Goal: Contribute content: Add original content to the website for others to see

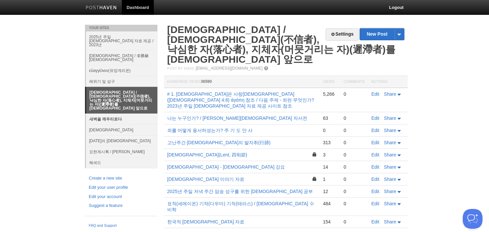
click at [115, 113] on link "새벽을 깨우리로다" at bounding box center [121, 118] width 71 height 11
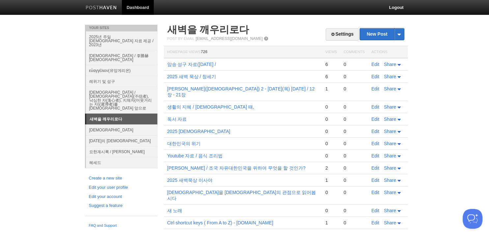
click at [371, 125] on td "Edit Share" at bounding box center [388, 131] width 40 height 12
click at [377, 128] on link "Edit" at bounding box center [376, 130] width 8 height 5
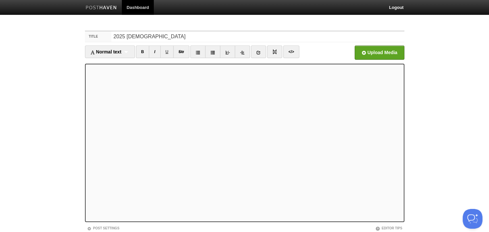
scroll to position [45, 0]
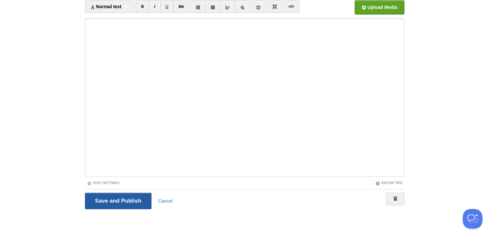
click at [102, 200] on input "Save and Publish" at bounding box center [118, 200] width 67 height 16
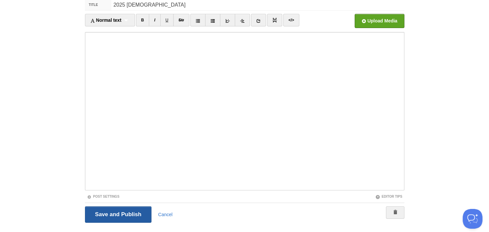
scroll to position [25, 0]
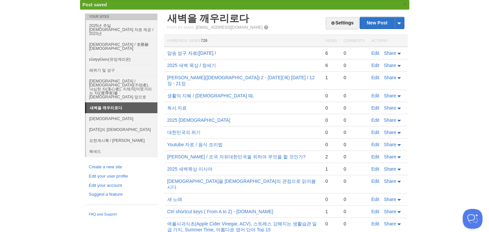
click at [185, 53] on link "암송 성구 자료([DATE] /" at bounding box center [191, 52] width 49 height 5
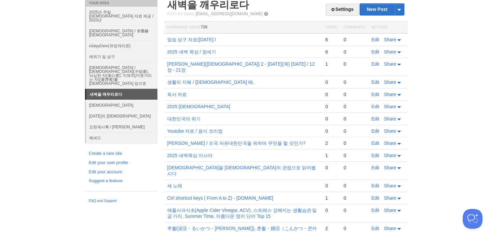
click at [57, 30] on body "Dashboard Logout Post saved × Your Sites 2025년 주일 [DEMOGRAPHIC_DATA] 자료 제공 / 20…" at bounding box center [244, 153] width 489 height 356
click at [115, 121] on link "요한계시록 / [PERSON_NAME]" at bounding box center [121, 126] width 71 height 11
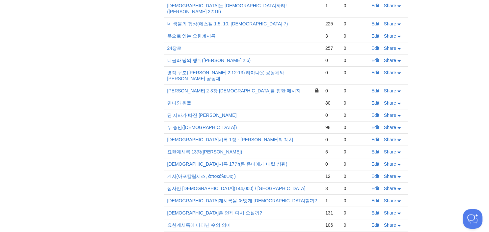
scroll to position [482, 0]
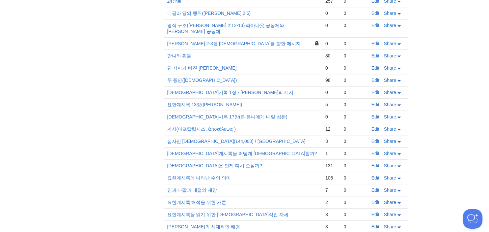
click at [377, 224] on link "Edit" at bounding box center [376, 226] width 8 height 5
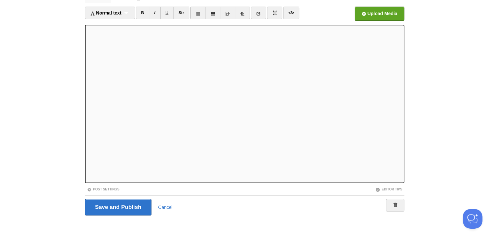
scroll to position [45, 0]
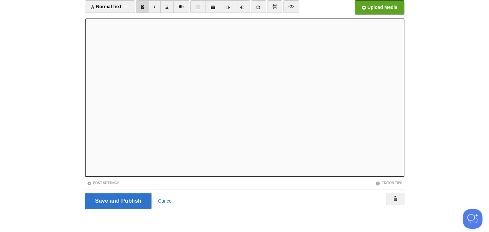
click at [144, 5] on link "B" at bounding box center [143, 6] width 14 height 13
click at [144, 12] on link "B" at bounding box center [143, 6] width 14 height 13
click at [144, 5] on link "B" at bounding box center [143, 6] width 14 height 13
click at [140, 6] on link "B" at bounding box center [143, 6] width 14 height 13
click at [143, 5] on link "B" at bounding box center [143, 6] width 14 height 13
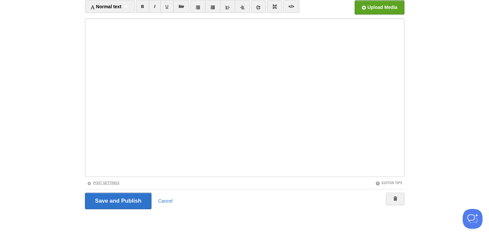
click at [105, 183] on link "Post Settings" at bounding box center [103, 183] width 33 height 4
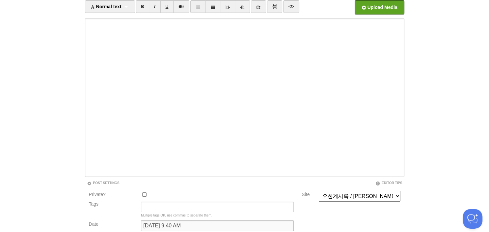
click at [158, 227] on input "[DATE] 9:40 AM" at bounding box center [217, 225] width 153 height 11
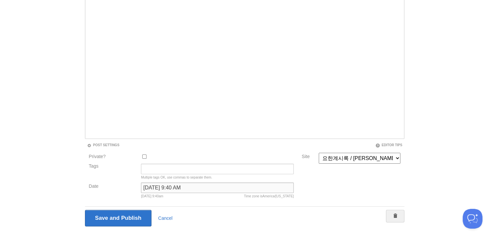
scroll to position [100, 0]
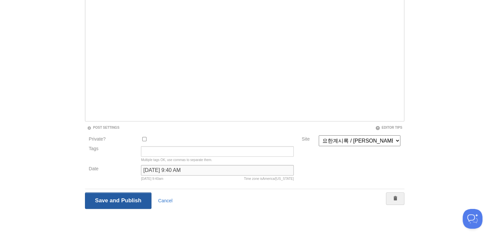
type input "[DATE] 9:40 AM"
click at [119, 201] on input "Save and Publish" at bounding box center [118, 200] width 67 height 16
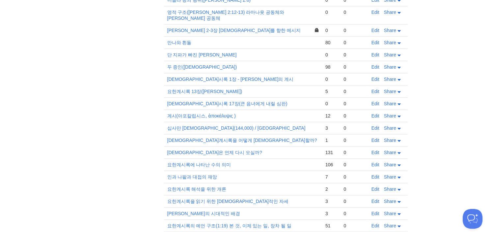
scroll to position [482, 0]
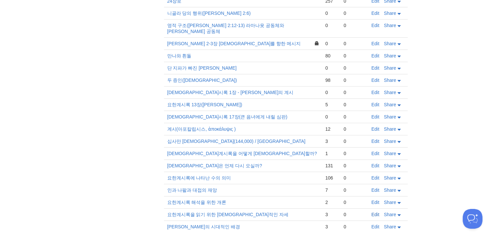
click at [374, 211] on link "Edit" at bounding box center [376, 213] width 8 height 5
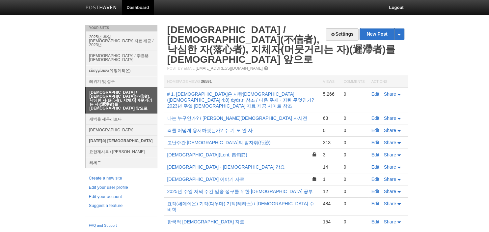
click at [99, 135] on link "[DATE]의 [DEMOGRAPHIC_DATA]" at bounding box center [121, 140] width 71 height 11
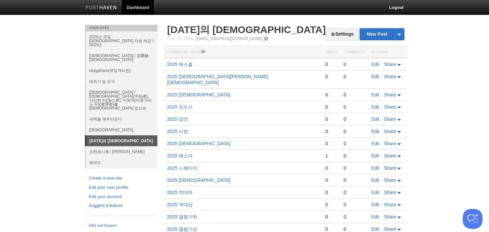
click at [372, 81] on td "Edit Share" at bounding box center [388, 79] width 40 height 18
click at [370, 76] on td "Edit Share" at bounding box center [388, 79] width 40 height 18
click at [377, 77] on link "Edit" at bounding box center [376, 76] width 8 height 5
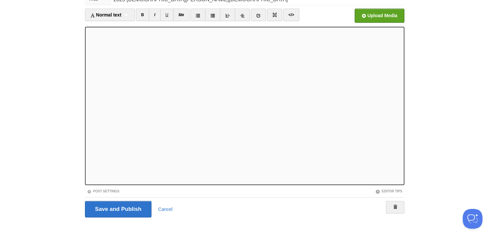
scroll to position [45, 0]
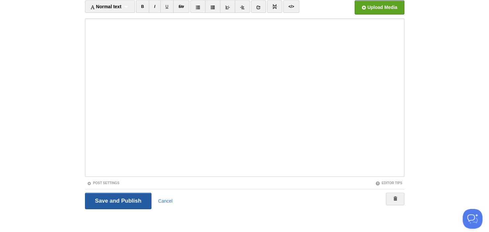
click at [117, 200] on input "Save and Publish" at bounding box center [118, 200] width 67 height 16
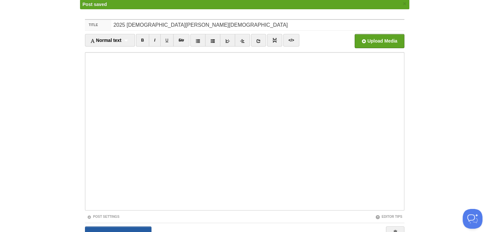
scroll to position [25, 0]
